Goal: Task Accomplishment & Management: Use online tool/utility

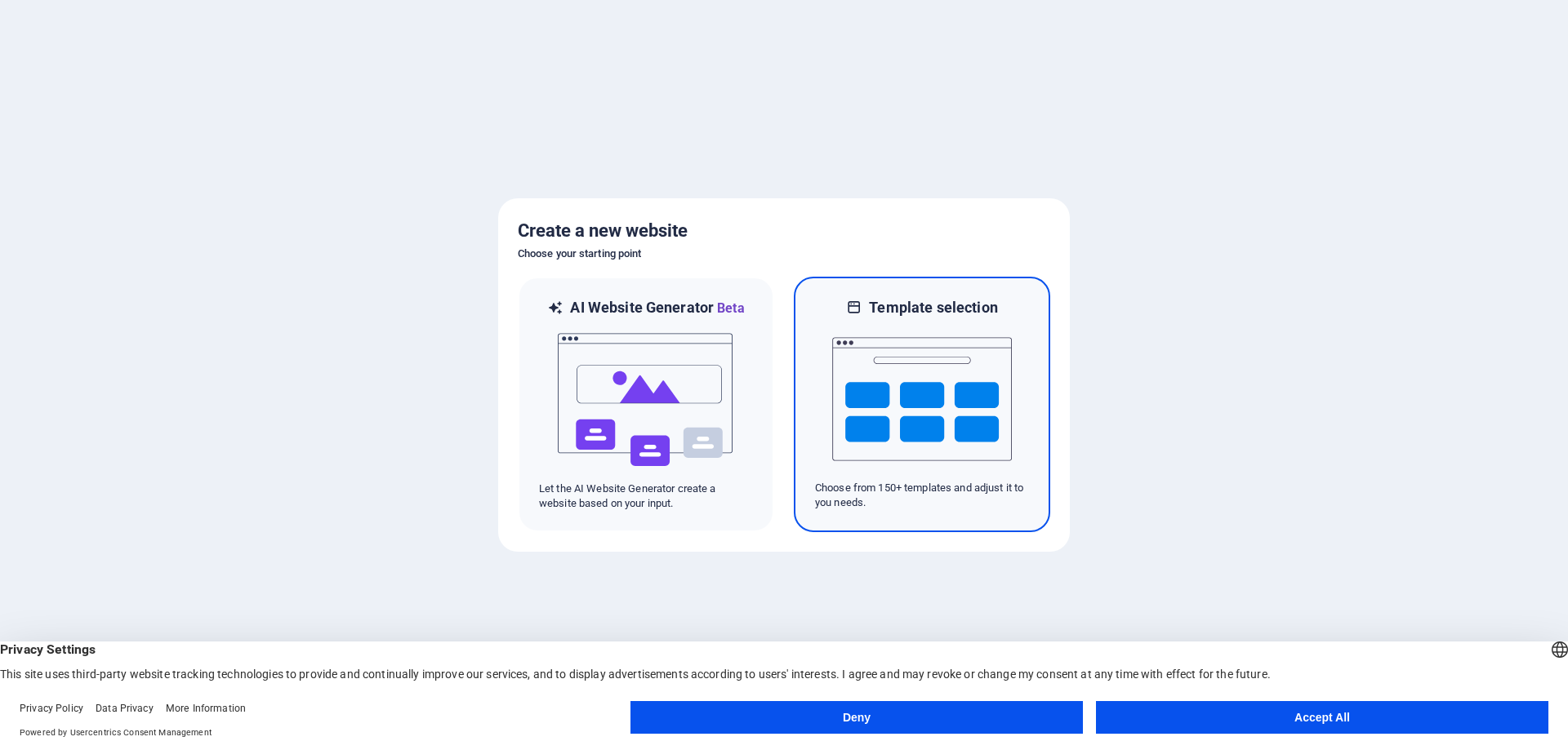
click at [975, 431] on img at bounding box center [922, 399] width 179 height 164
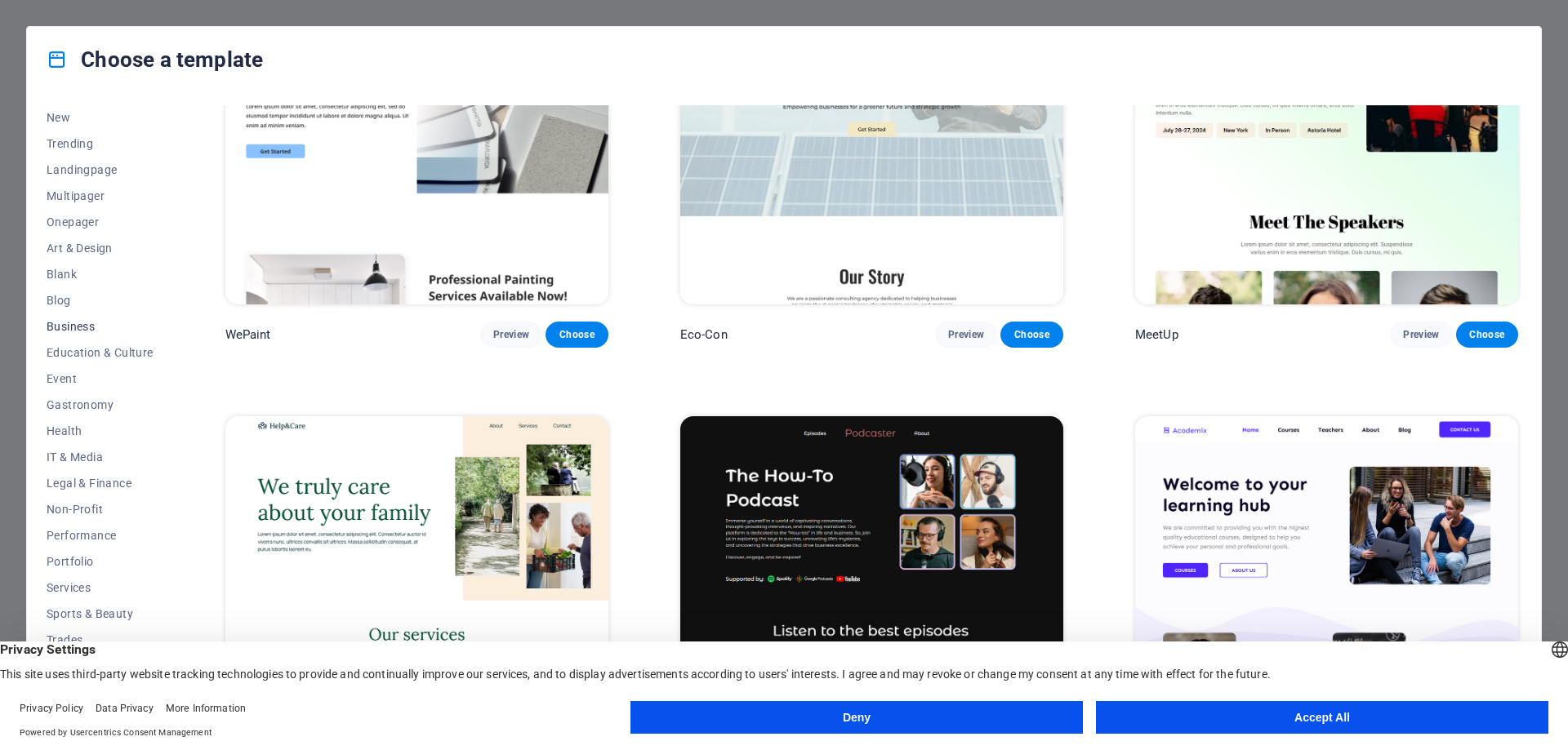
scroll to position [54, 0]
click at [1190, 712] on button "Accept All" at bounding box center [1321, 716] width 453 height 33
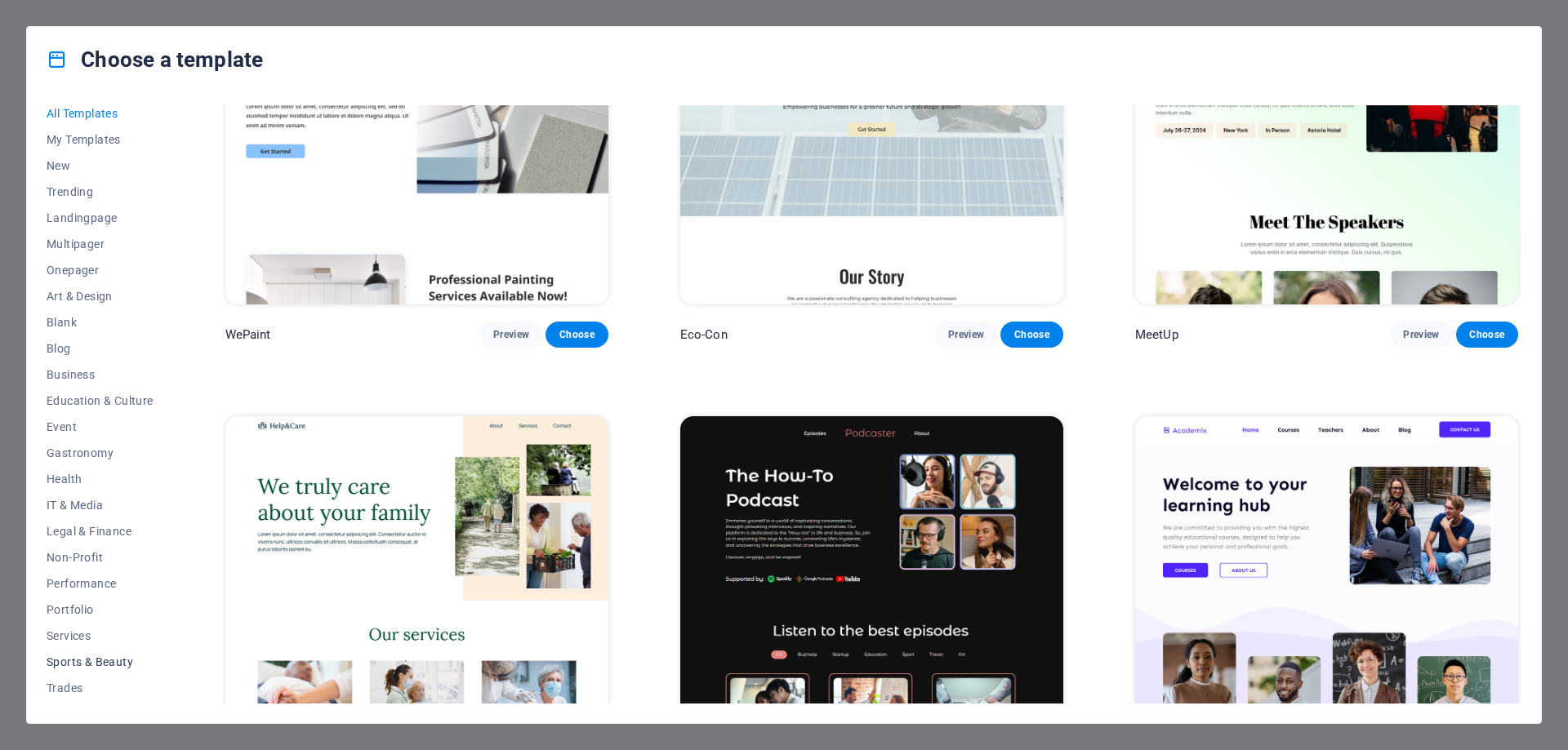
scroll to position [0, 0]
click at [112, 400] on span "Education & Culture" at bounding box center [100, 405] width 107 height 13
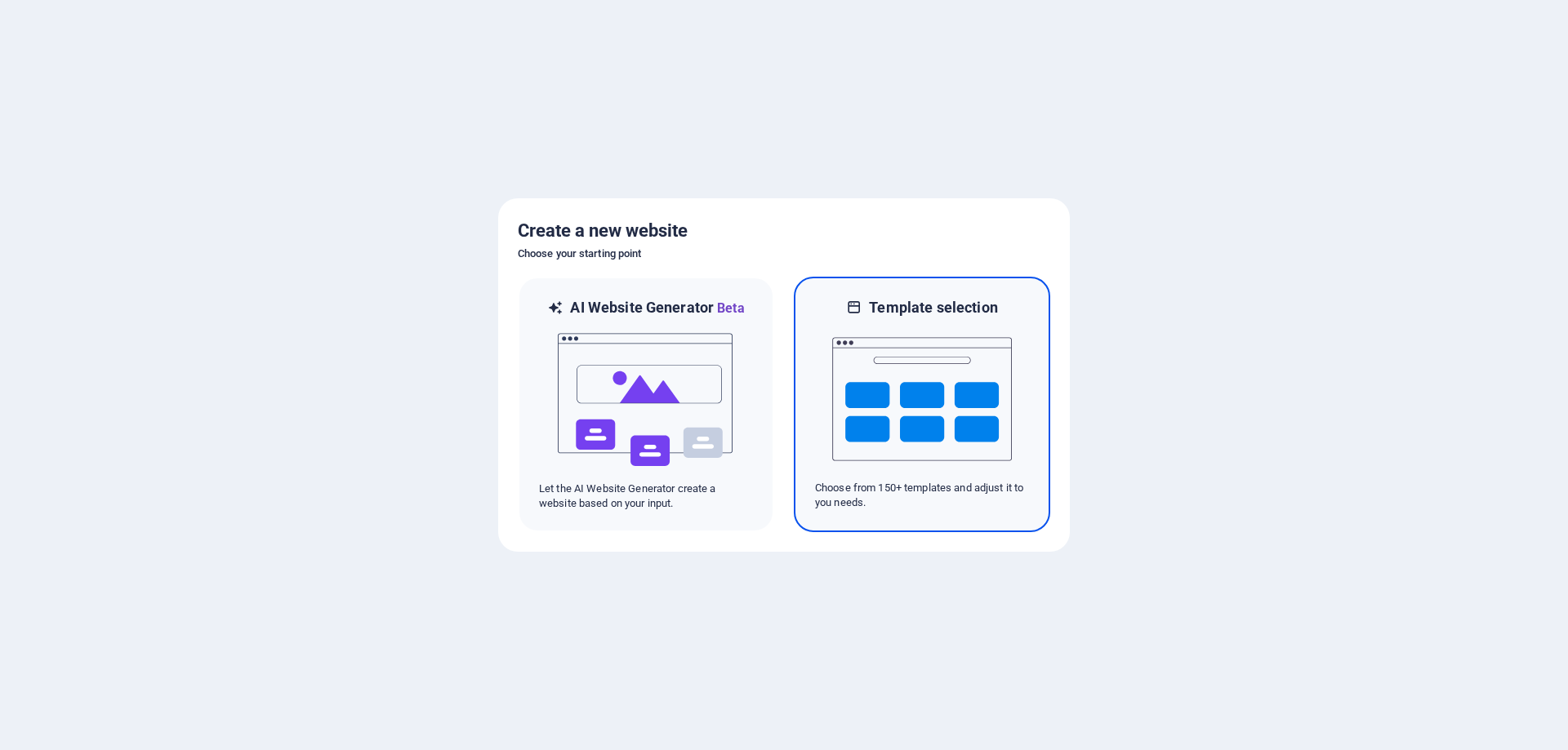
click at [909, 412] on img at bounding box center [922, 399] width 179 height 164
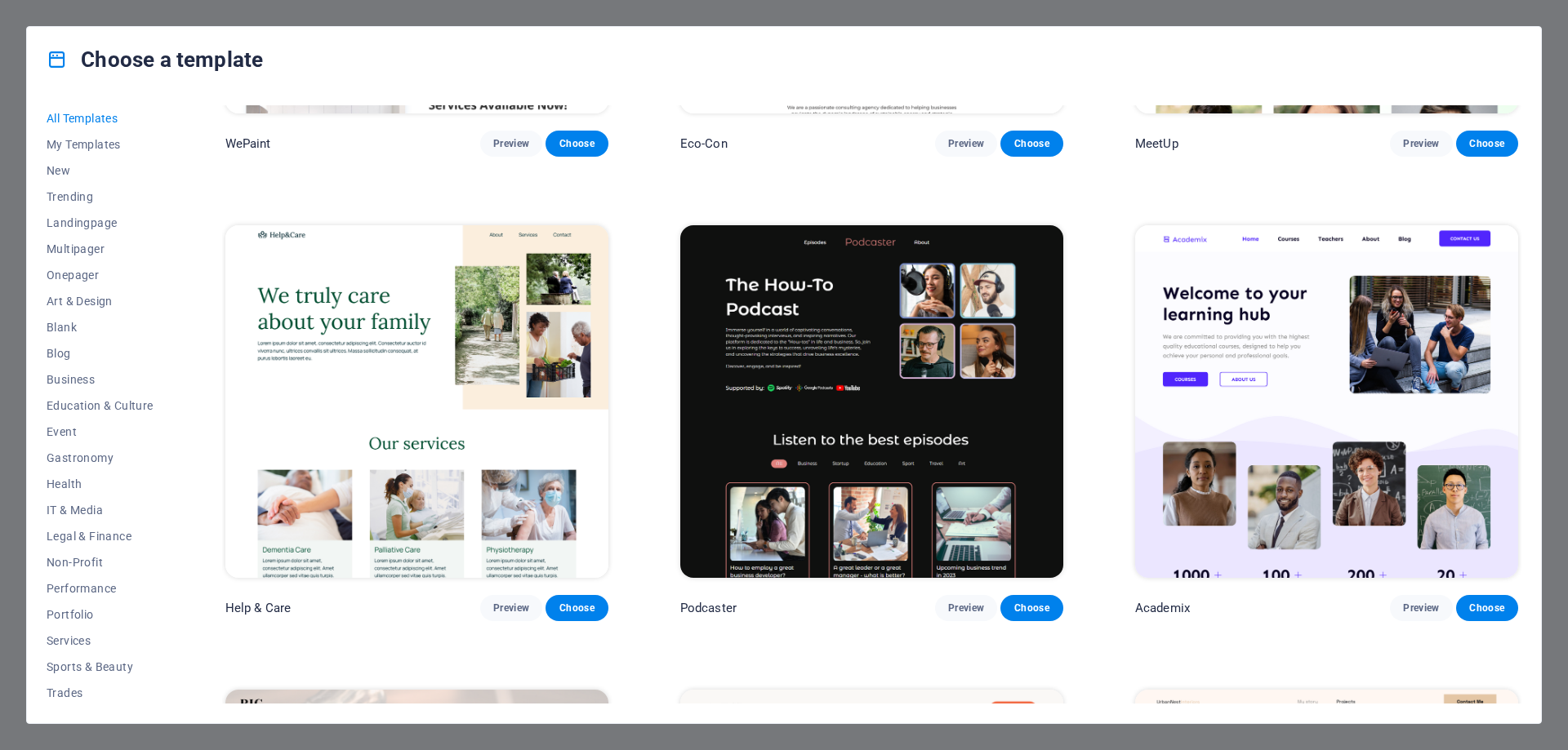
scroll to position [1740, 0]
click at [1418, 602] on span "Preview" at bounding box center [1421, 608] width 36 height 13
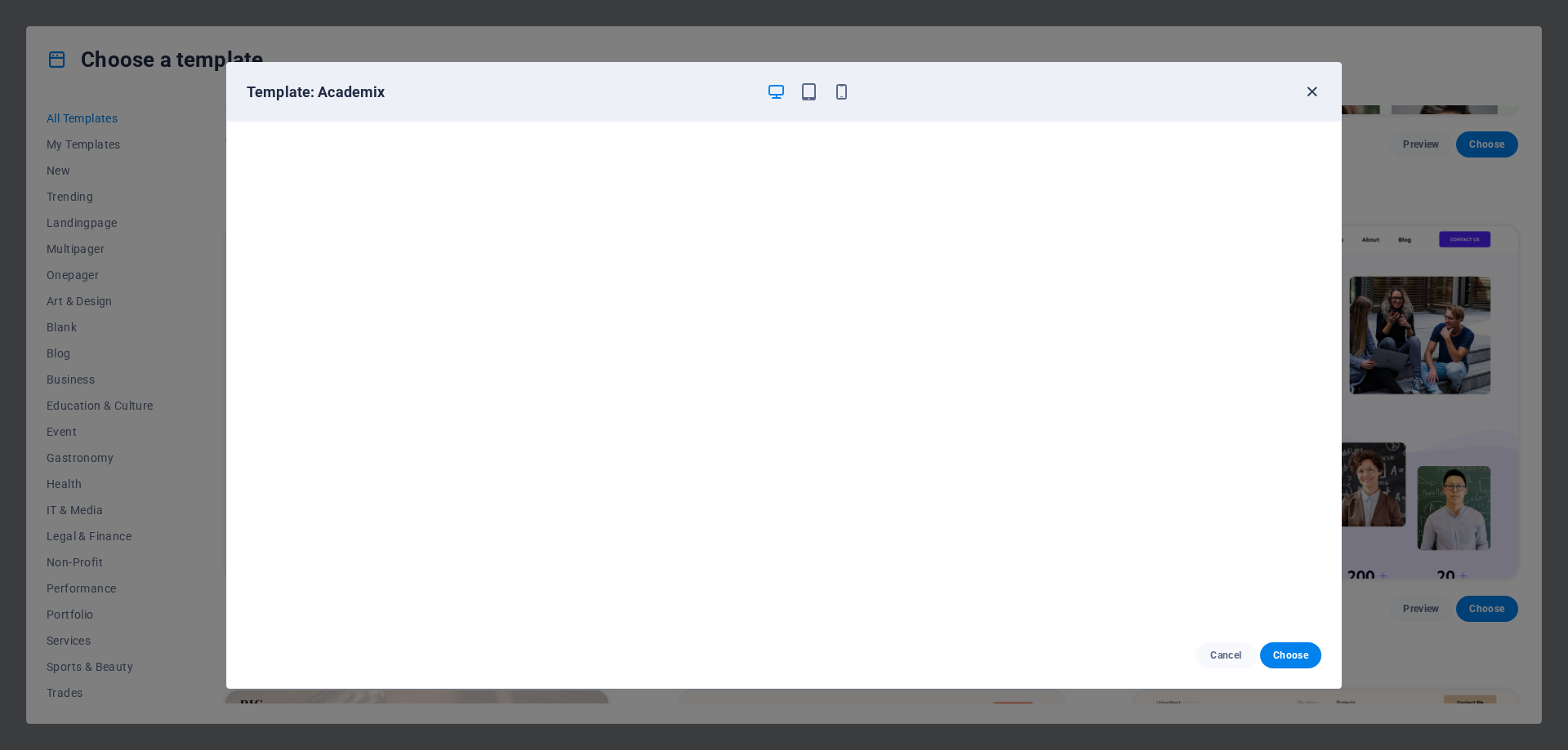
click at [1314, 93] on icon "button" at bounding box center [1312, 92] width 19 height 19
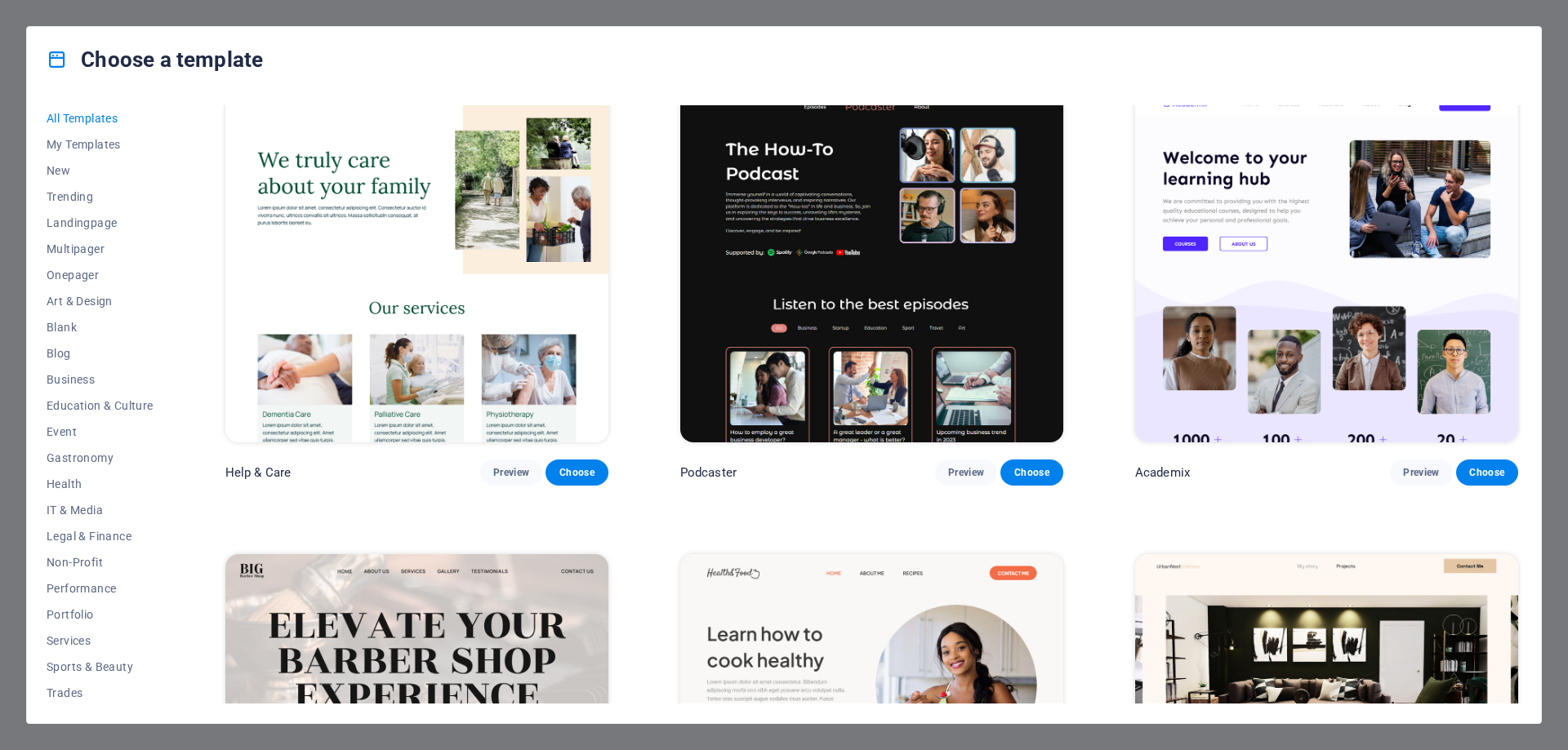
scroll to position [1850, 0]
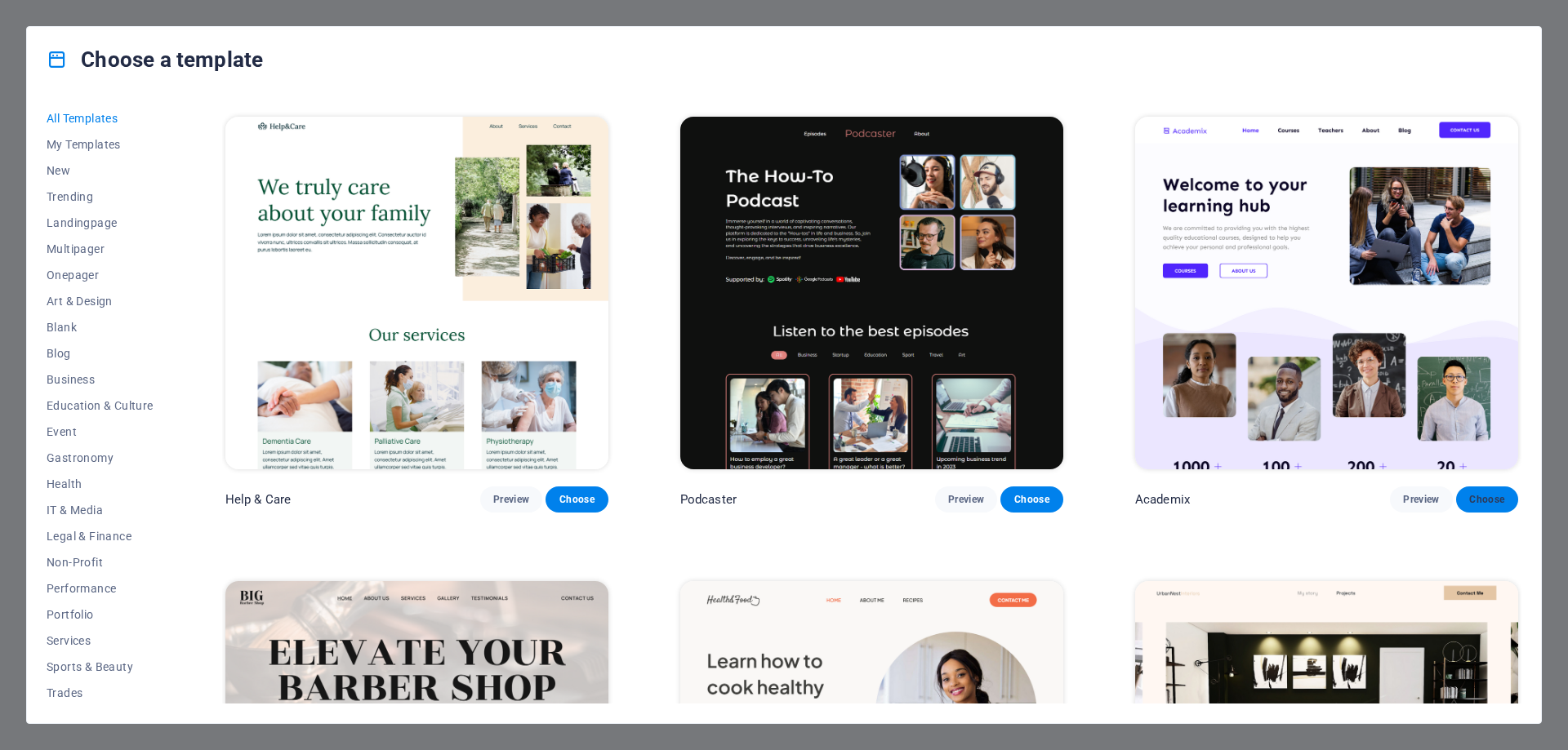
click at [1494, 493] on span "Choose" at bounding box center [1487, 499] width 36 height 13
click at [1486, 493] on span "Choose" at bounding box center [1487, 499] width 36 height 13
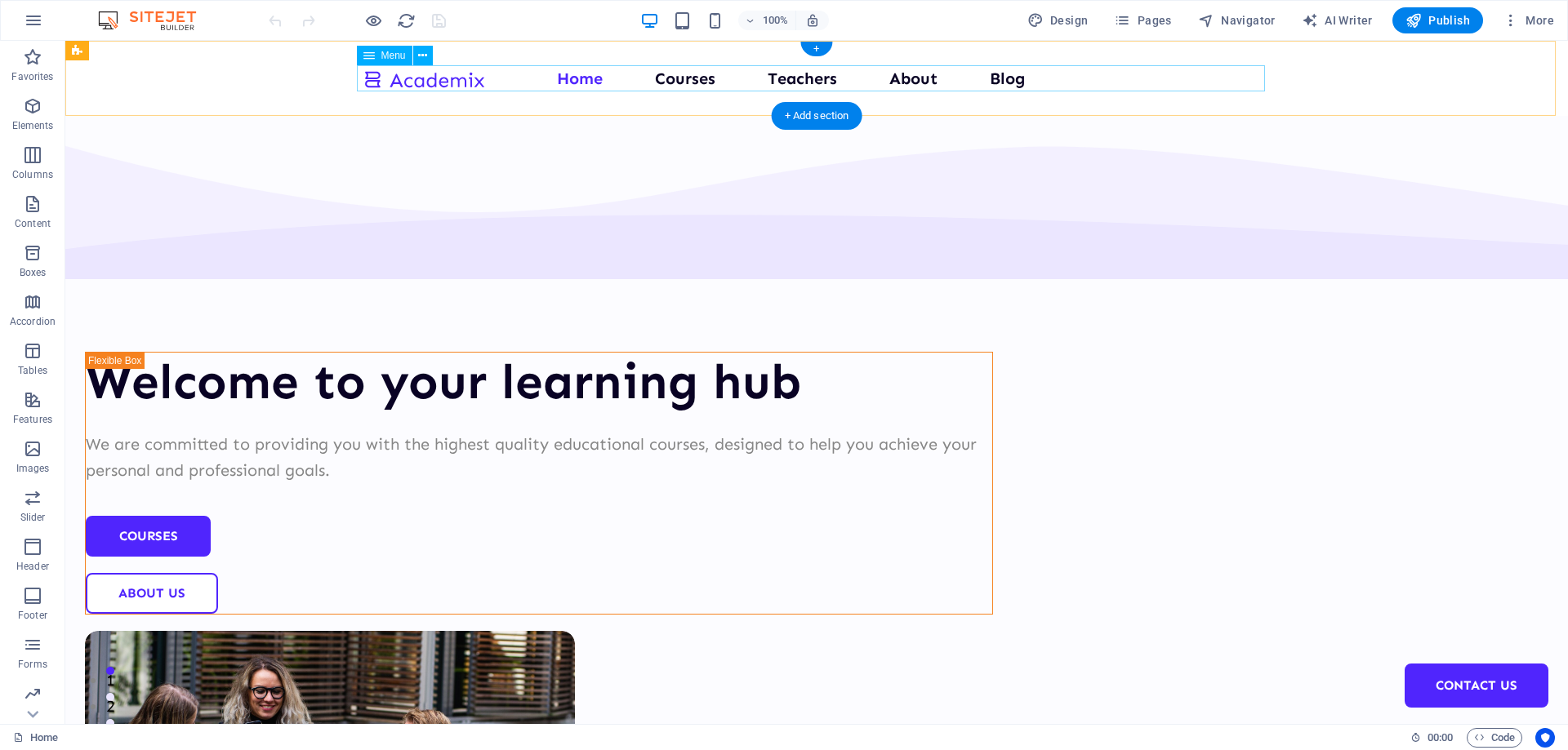
click at [683, 82] on nav "Home Courses Teachers About Blog Contact Us" at bounding box center [817, 78] width 908 height 26
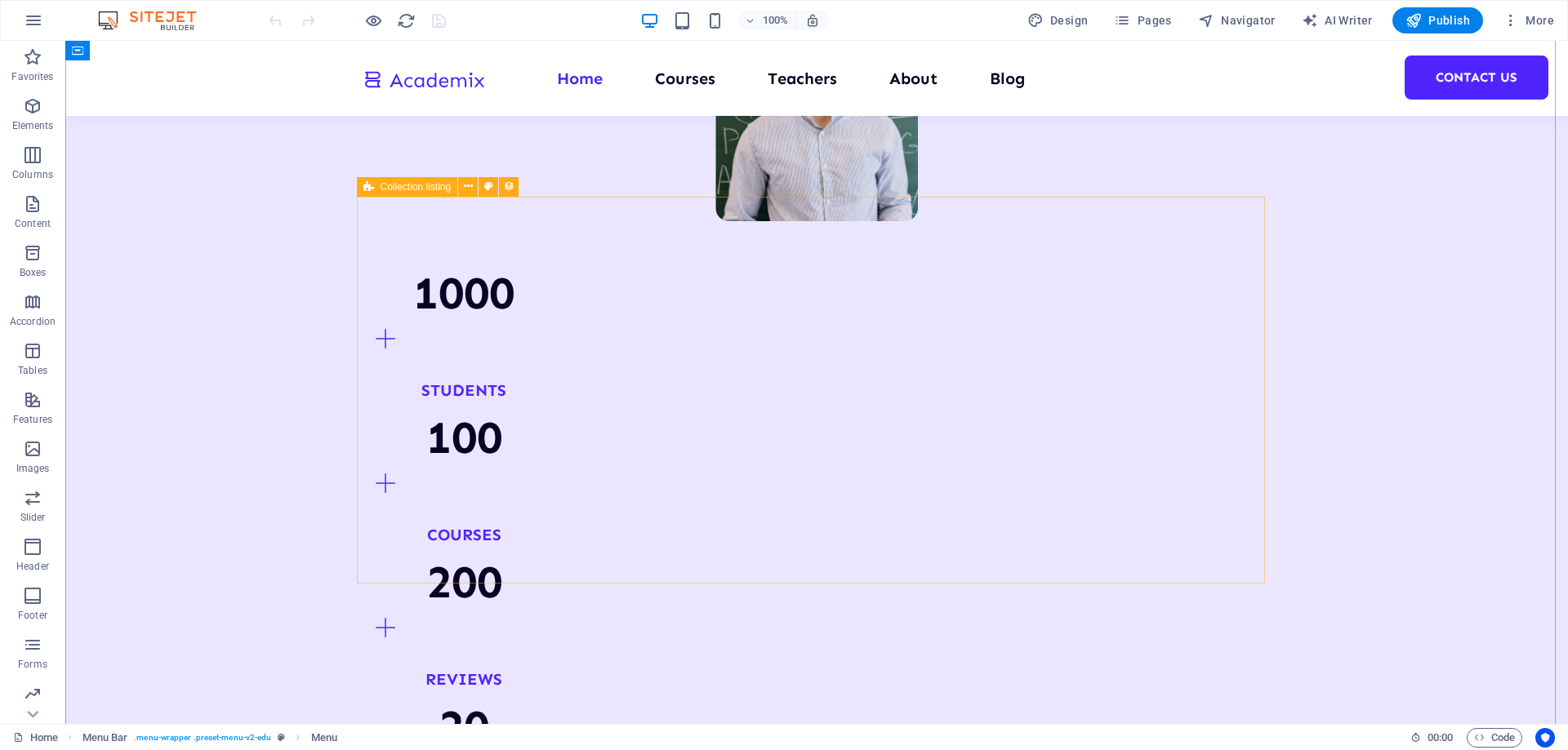
scroll to position [1714, 0]
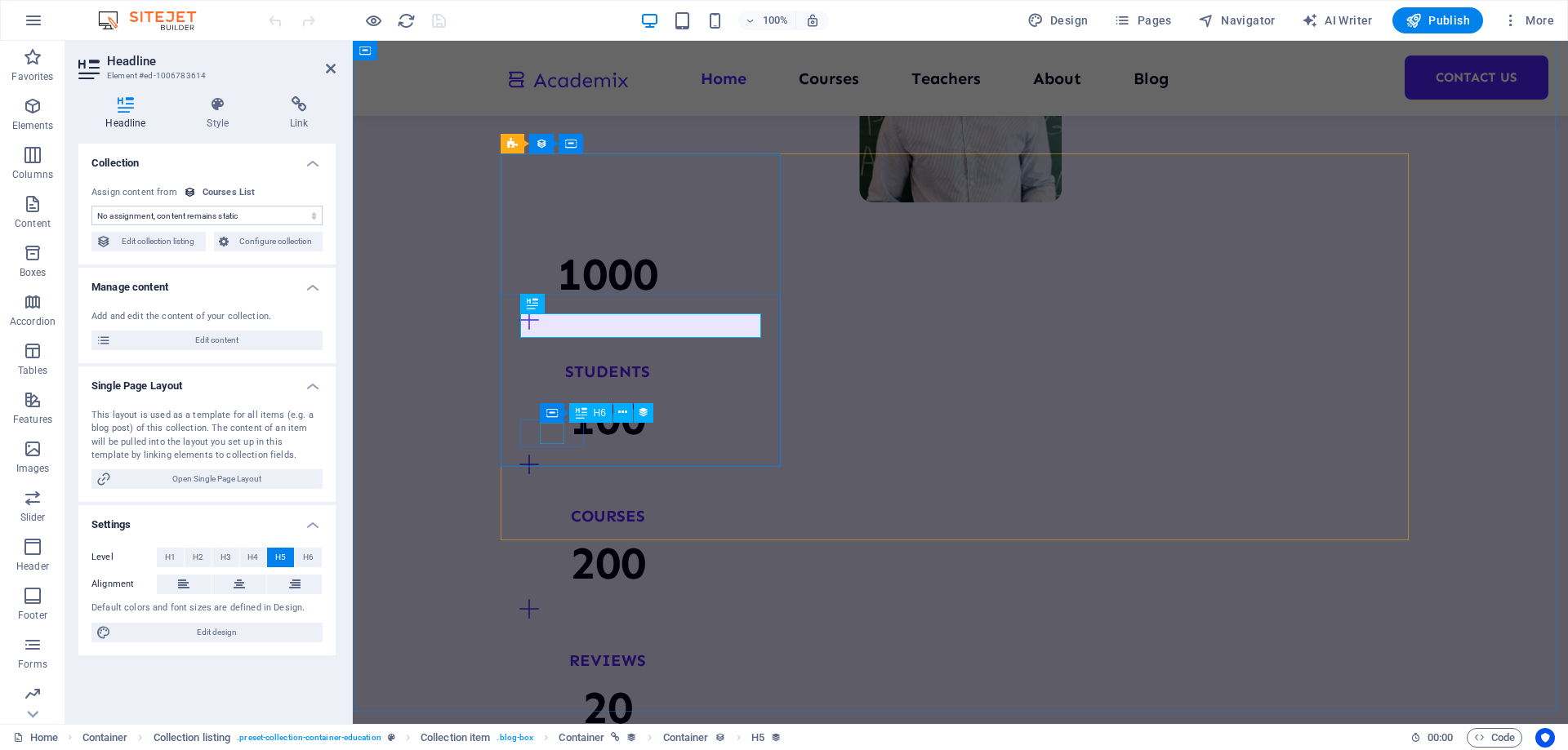
select select "name"
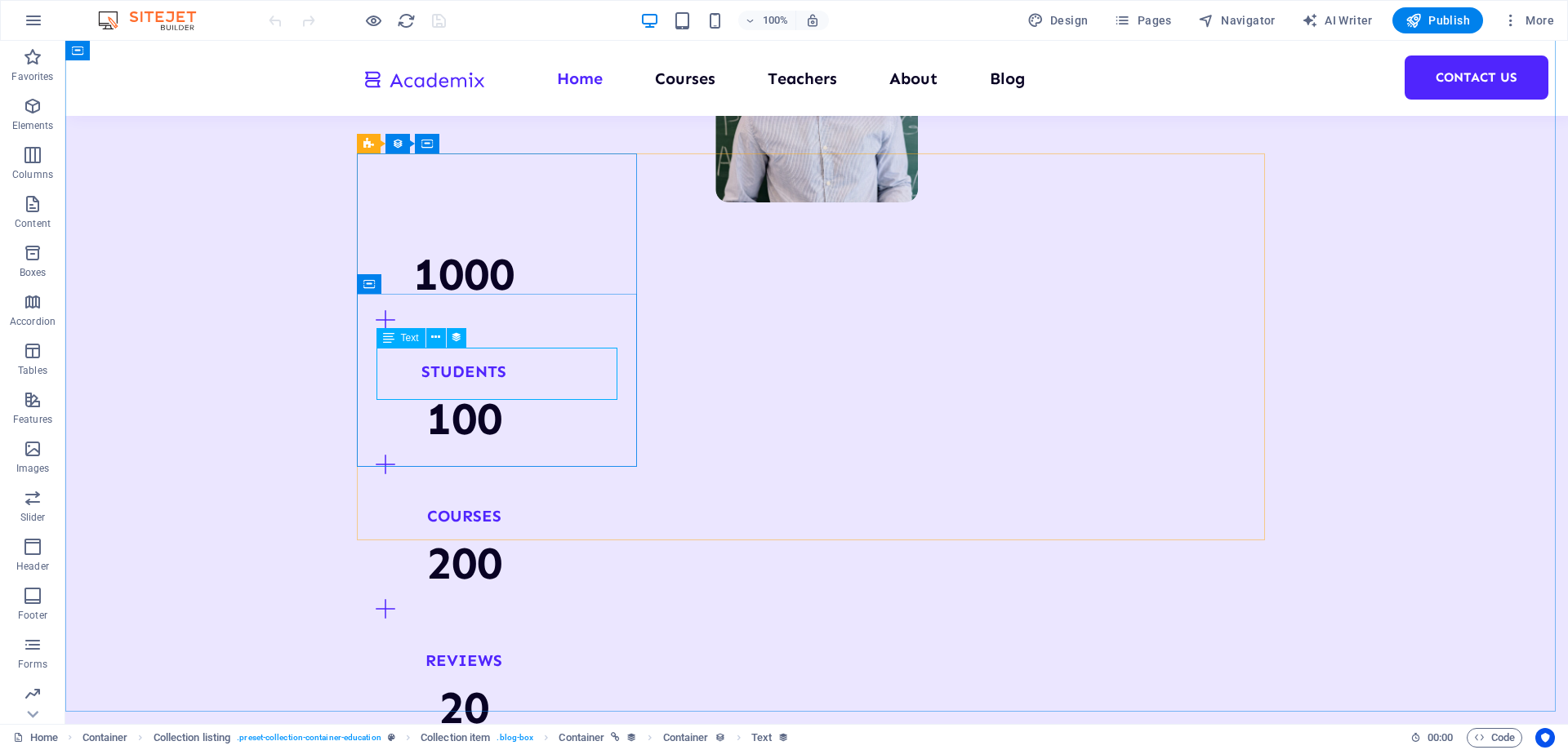
click at [417, 339] on span "Text" at bounding box center [410, 338] width 18 height 10
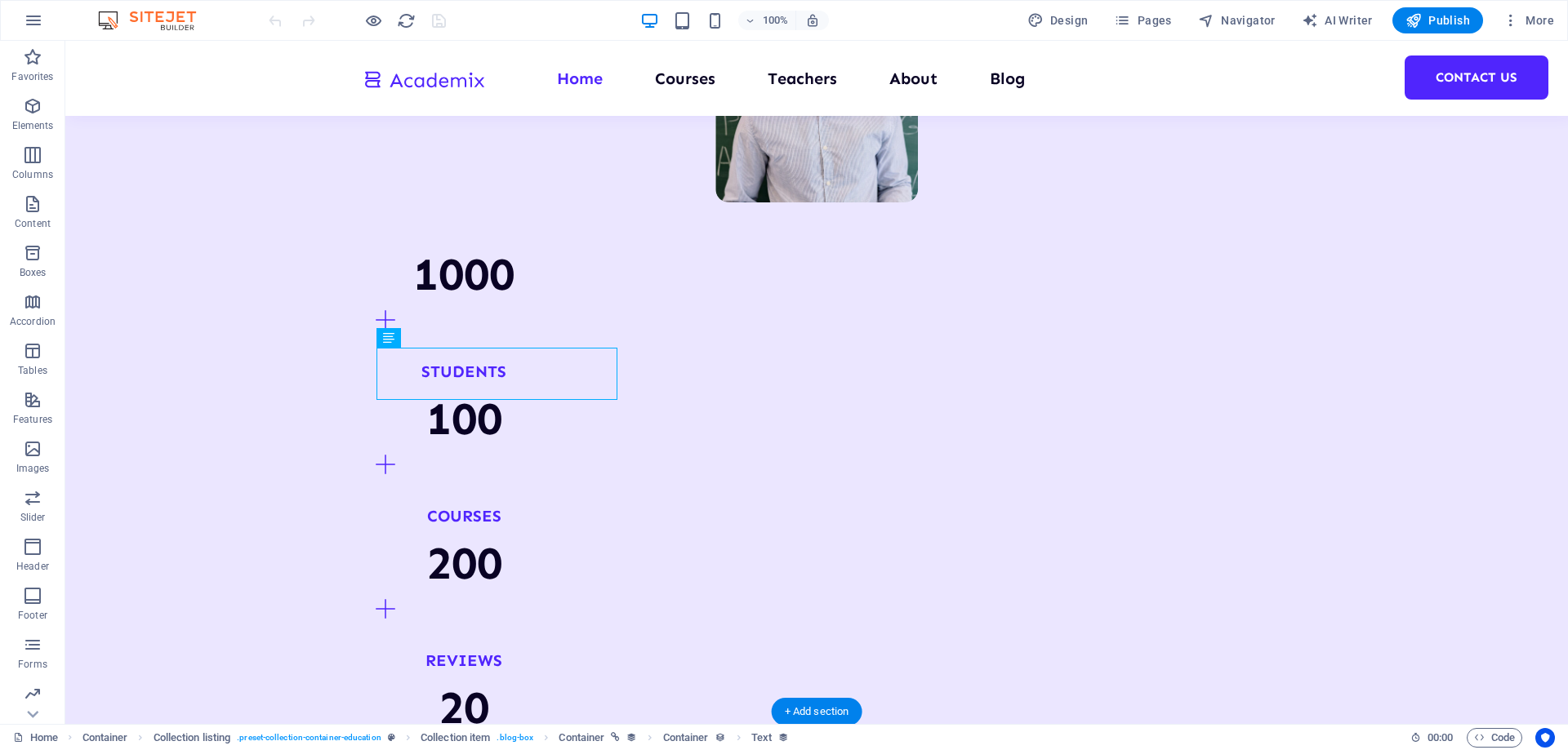
drag, startPoint x: 473, startPoint y: 380, endPoint x: 409, endPoint y: 353, distance: 69.5
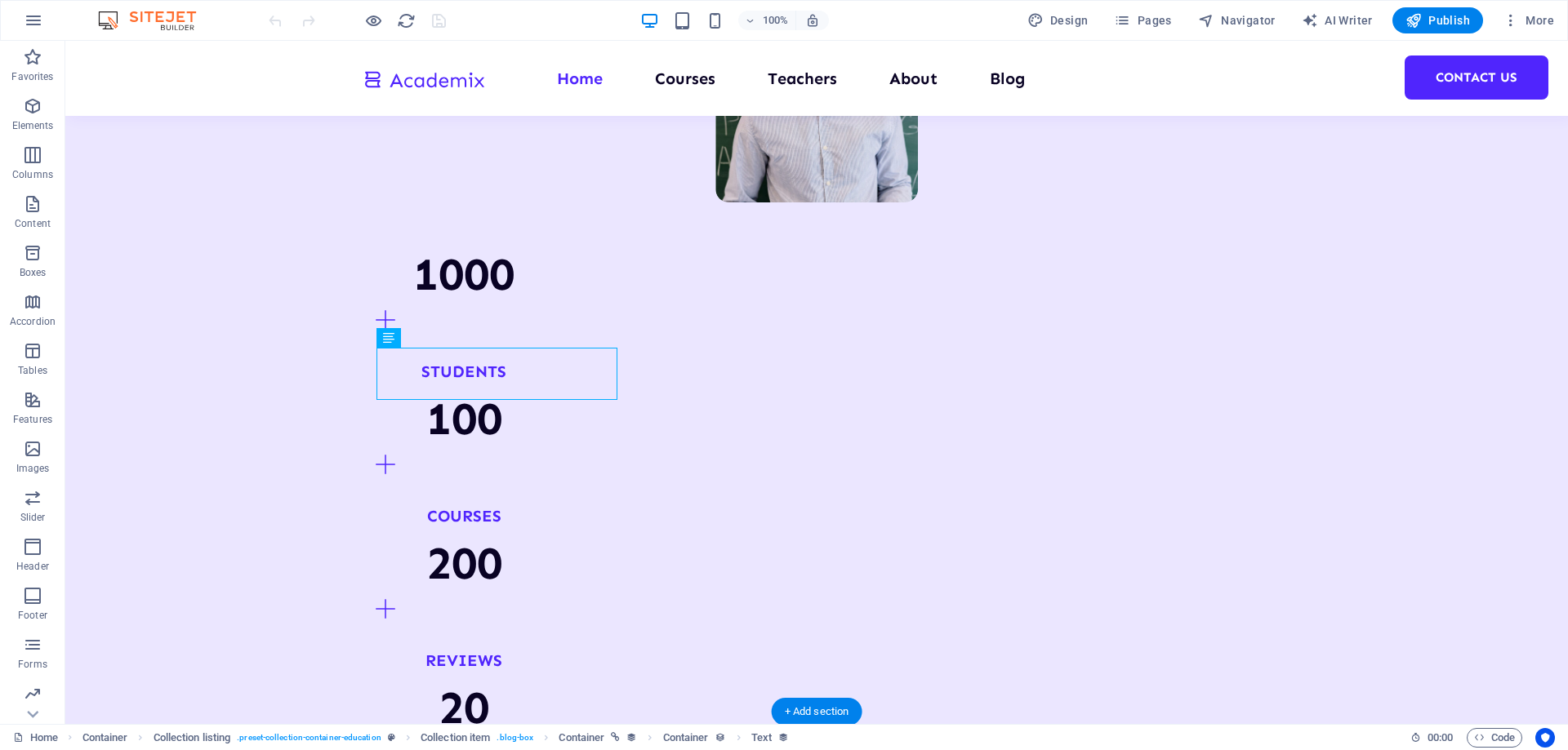
select select "our-course-introduction"
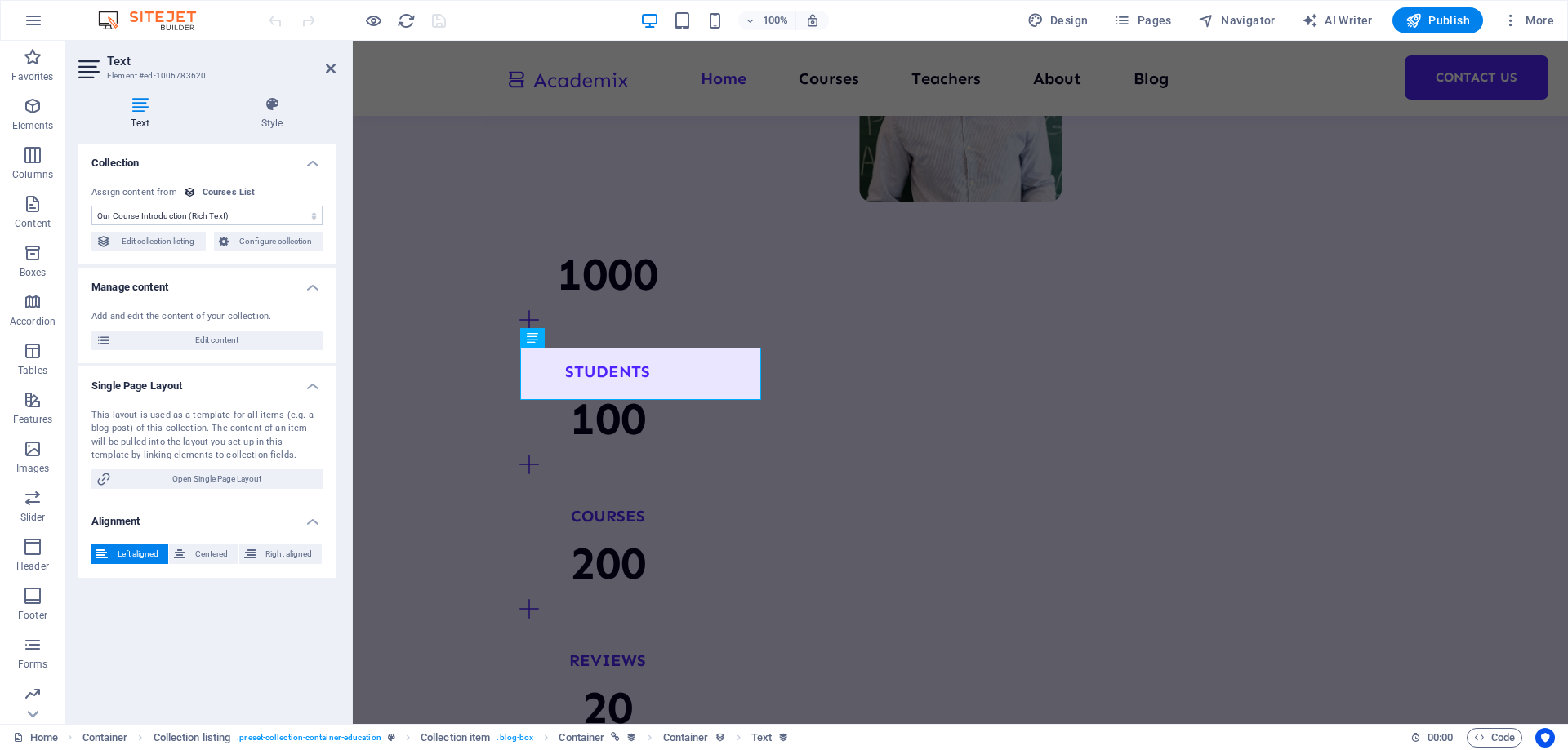
click at [536, 339] on icon at bounding box center [533, 338] width 12 height 20
